Goal: Task Accomplishment & Management: Use online tool/utility

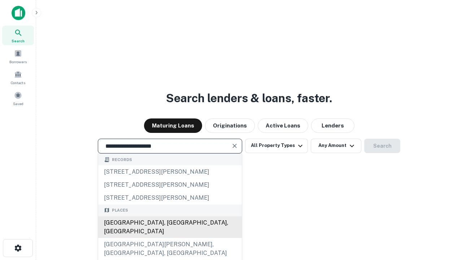
click at [170, 238] on div "[GEOGRAPHIC_DATA], [GEOGRAPHIC_DATA], [GEOGRAPHIC_DATA]" at bounding box center [170, 227] width 144 height 22
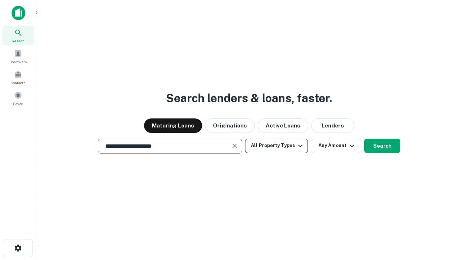
type input "**********"
click at [276, 145] on button "All Property Types" at bounding box center [276, 146] width 63 height 14
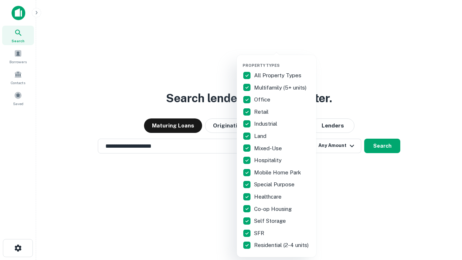
click at [282, 61] on button "button" at bounding box center [281, 61] width 79 height 0
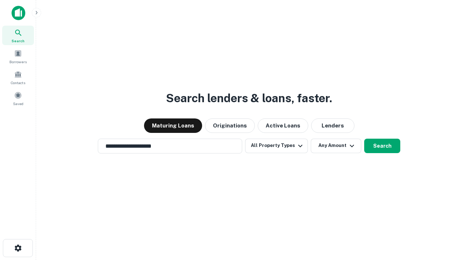
scroll to position [4, 87]
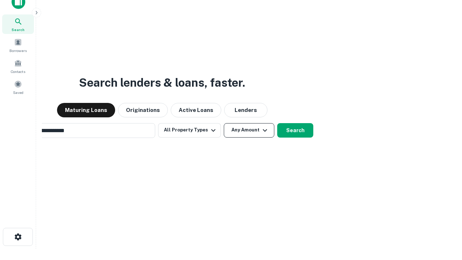
click at [224, 123] on button "Any Amount" at bounding box center [249, 130] width 51 height 14
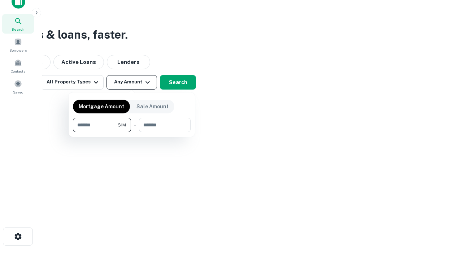
type input "*******"
click at [132, 132] on button "button" at bounding box center [132, 132] width 118 height 0
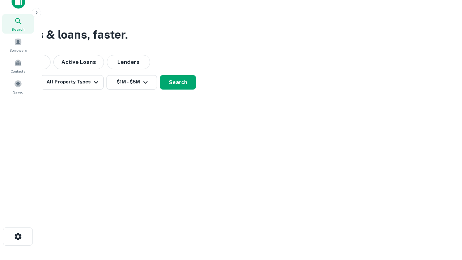
scroll to position [11, 0]
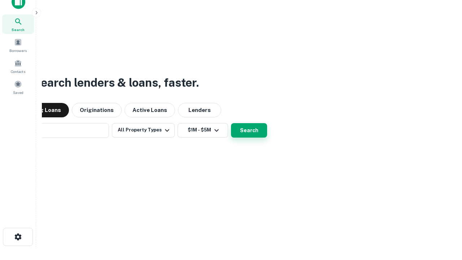
click at [231, 123] on button "Search" at bounding box center [249, 130] width 36 height 14
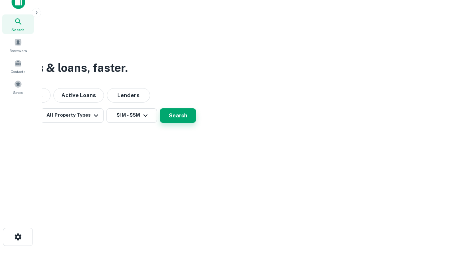
scroll to position [12, 0]
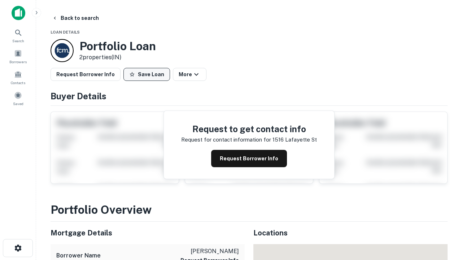
click at [146, 74] on button "Save Loan" at bounding box center [146, 74] width 47 height 13
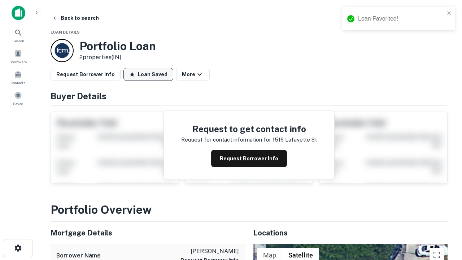
click at [148, 74] on button "Loan Saved" at bounding box center [148, 74] width 50 height 13
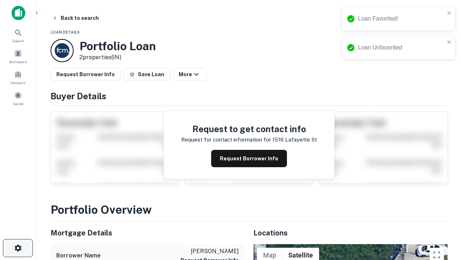
click at [18, 248] on icon "button" at bounding box center [18, 248] width 9 height 9
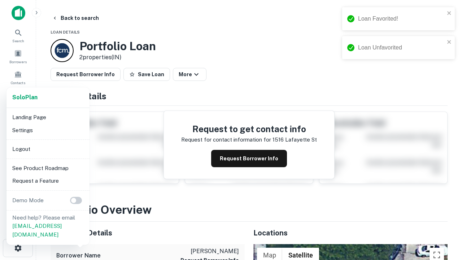
click at [48, 149] on li "Logout" at bounding box center [47, 149] width 77 height 13
